Goal: Information Seeking & Learning: Learn about a topic

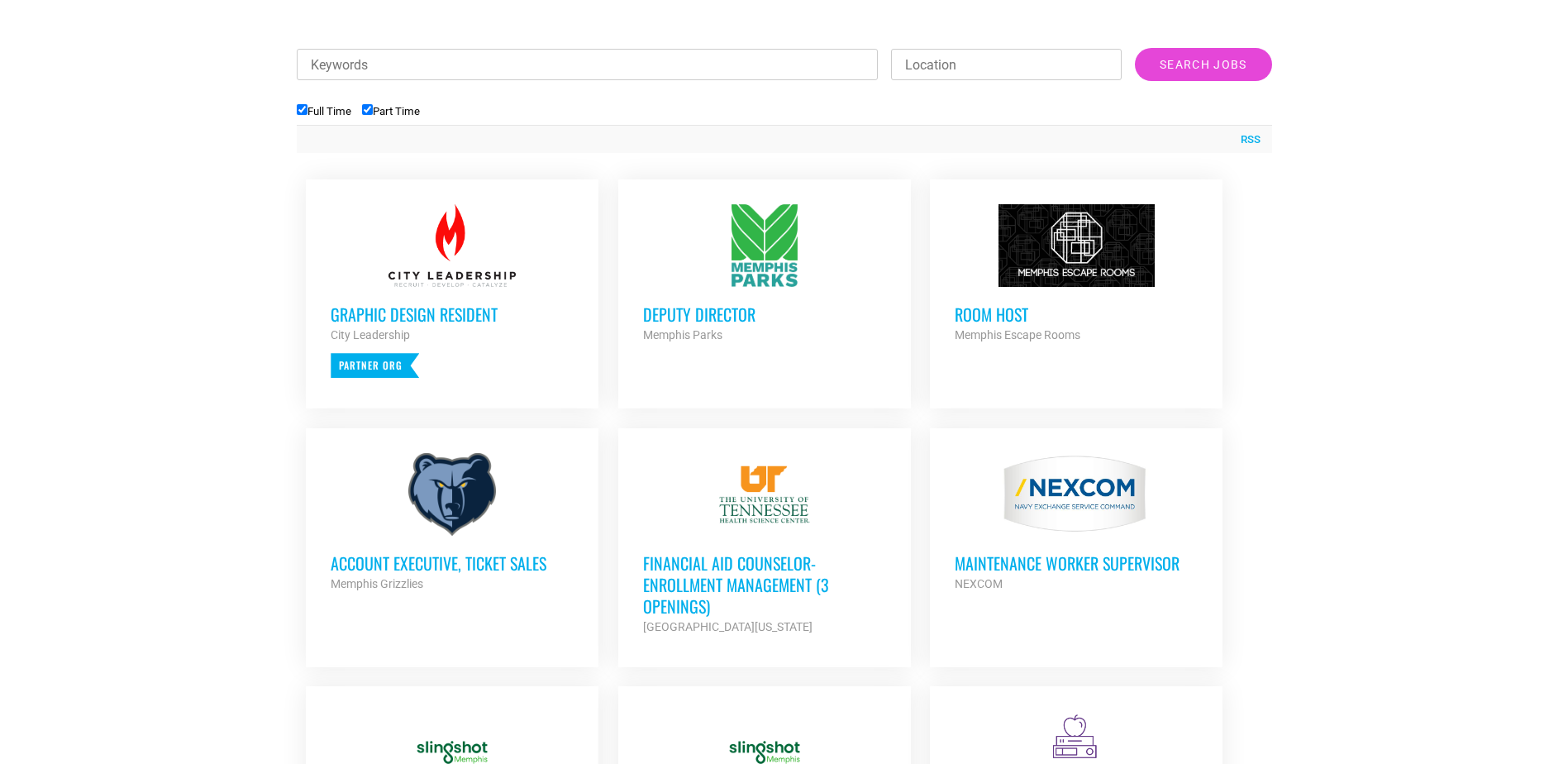
click at [368, 105] on input "Part Time" at bounding box center [368, 110] width 10 height 10
checkbox input "false"
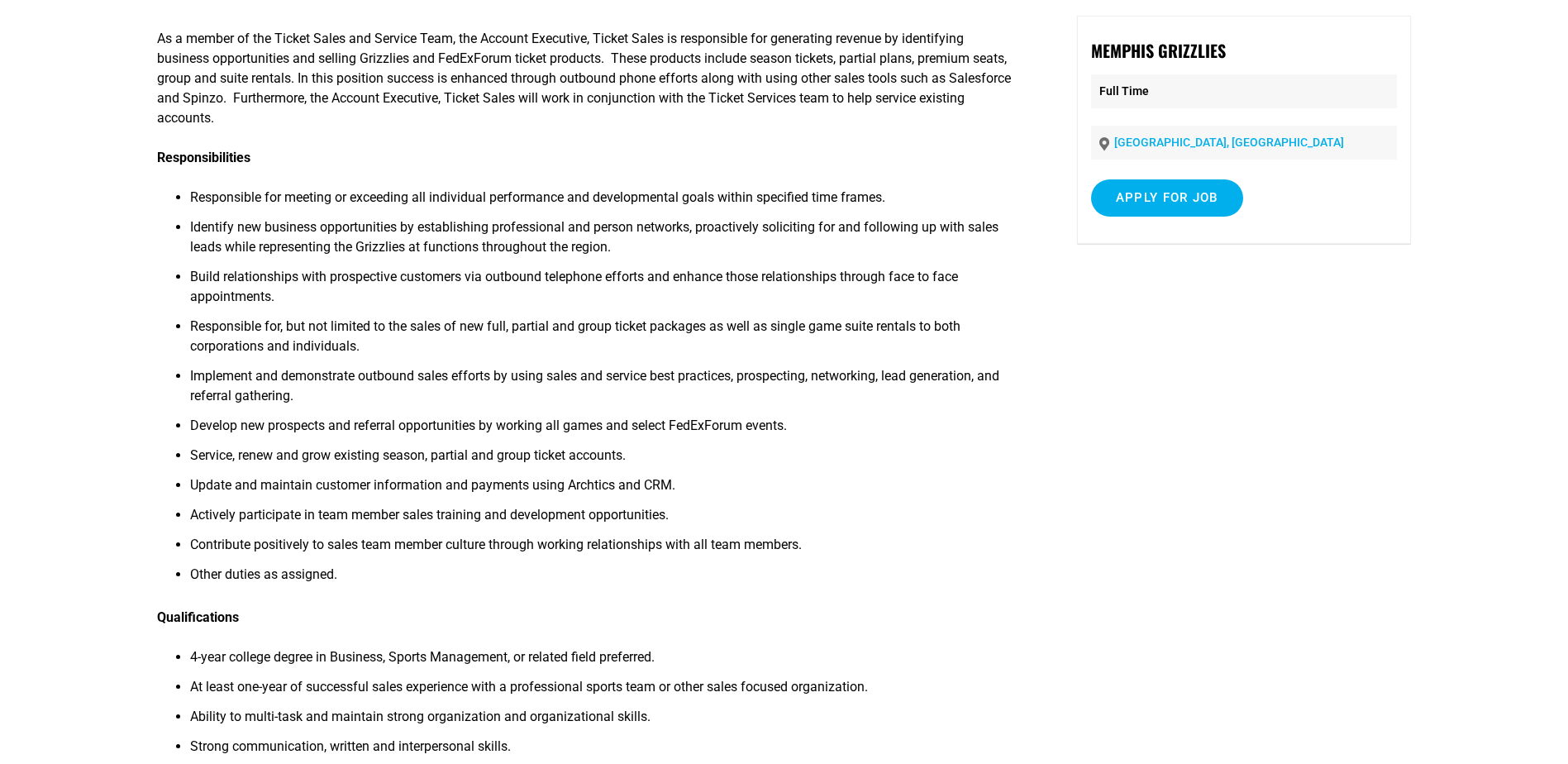
scroll to position [248, 0]
